Goal: Book appointment/travel/reservation

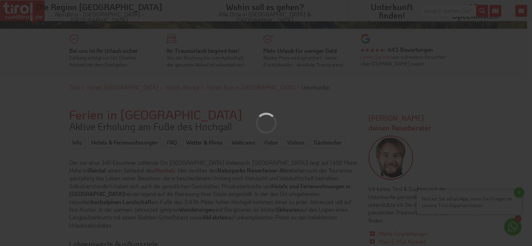
scroll to position [200, 0]
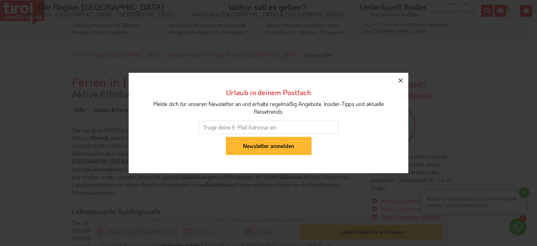
click at [401, 79] on icon "button" at bounding box center [400, 80] width 8 height 8
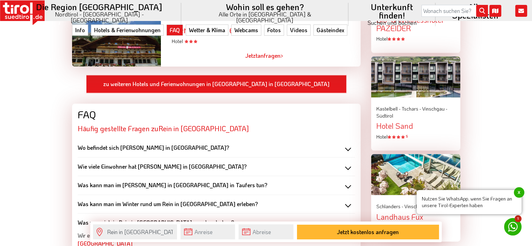
scroll to position [828, 0]
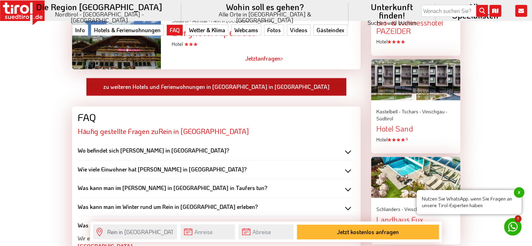
click at [201, 78] on link "zu weiteren Hotels und Ferienwohnungen in [GEOGRAPHIC_DATA] in [GEOGRAPHIC_DATA]" at bounding box center [216, 87] width 260 height 18
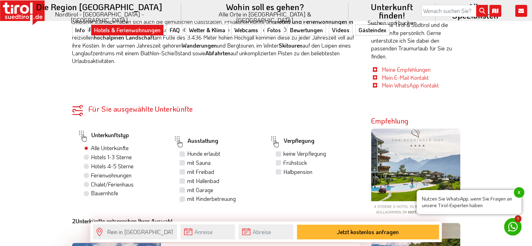
scroll to position [332, 0]
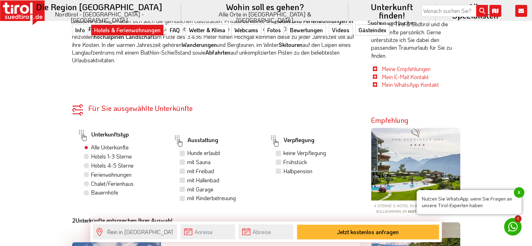
click at [91, 171] on label "Ferienwohnungen" at bounding box center [111, 175] width 41 height 8
click at [87, 172] on input "Ferienwohnungen" at bounding box center [87, 174] width 5 height 5
radio input "true"
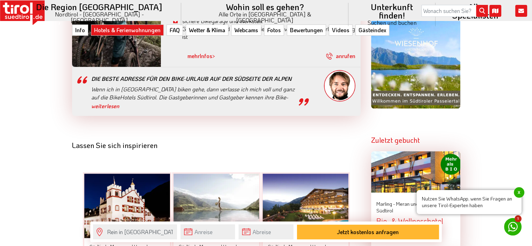
scroll to position [672, 0]
